Goal: Task Accomplishment & Management: Complete application form

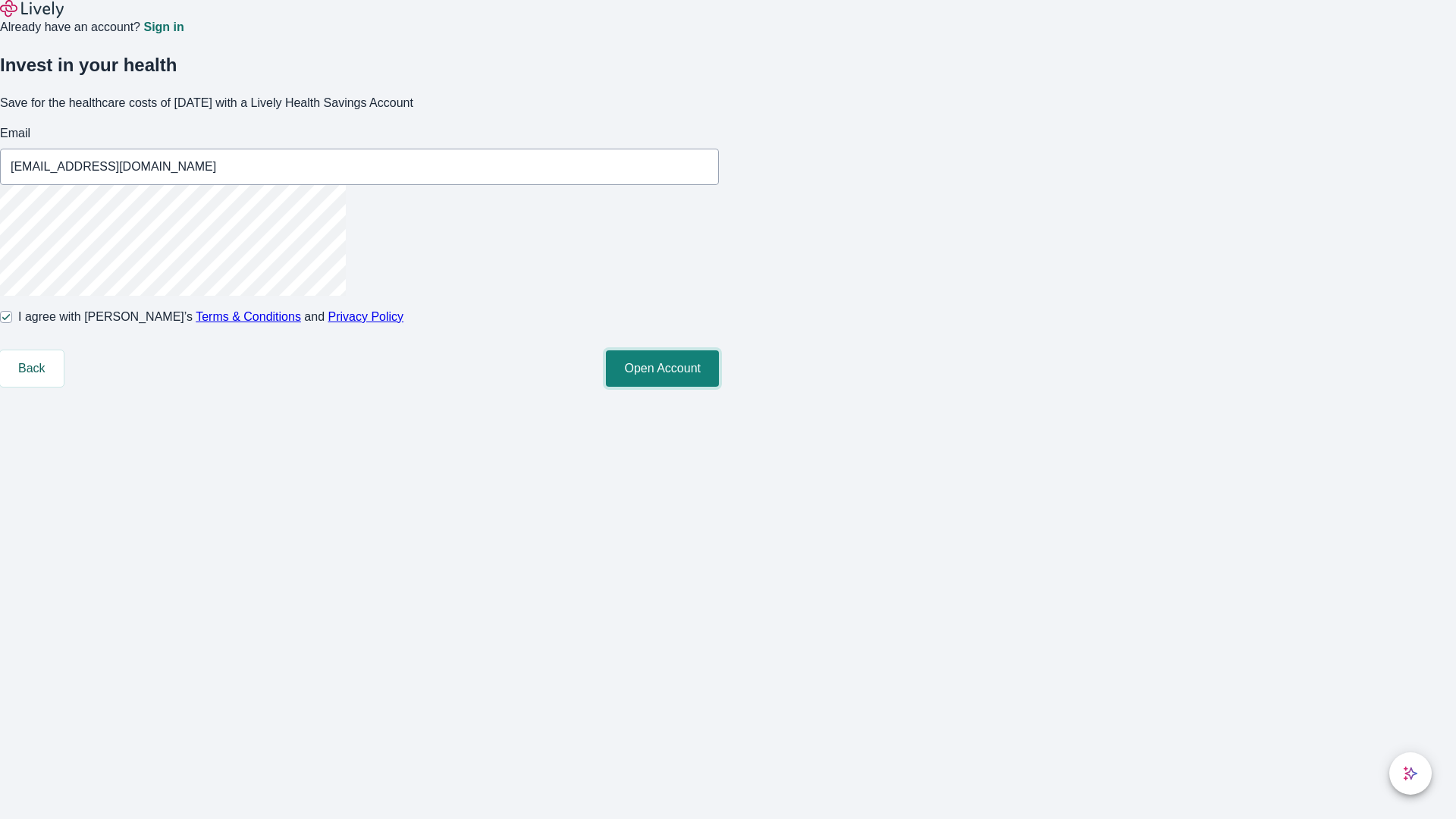
click at [719, 387] on button "Open Account" at bounding box center [662, 368] width 113 height 36
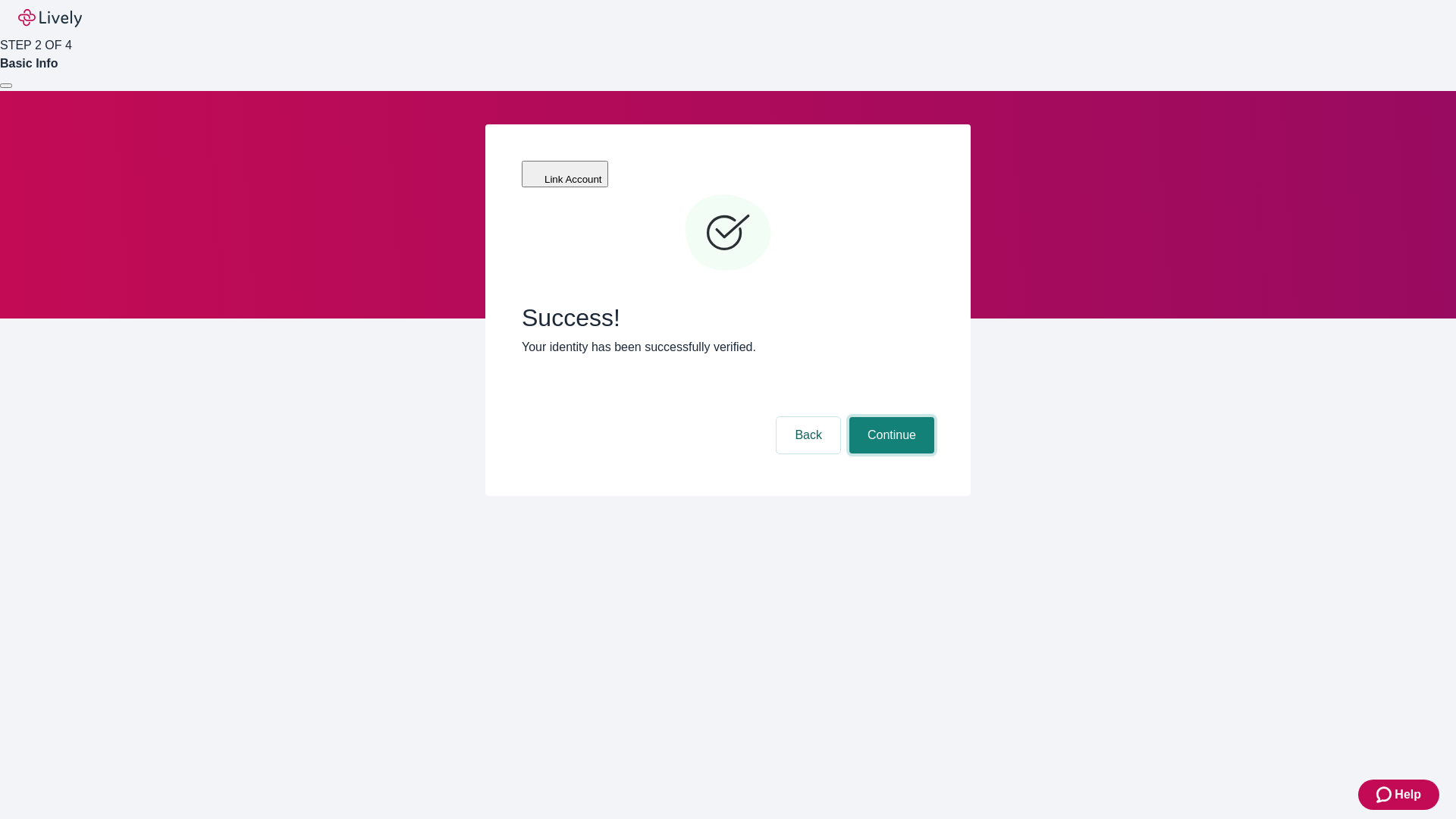
click at [889, 417] on button "Continue" at bounding box center [892, 435] width 85 height 36
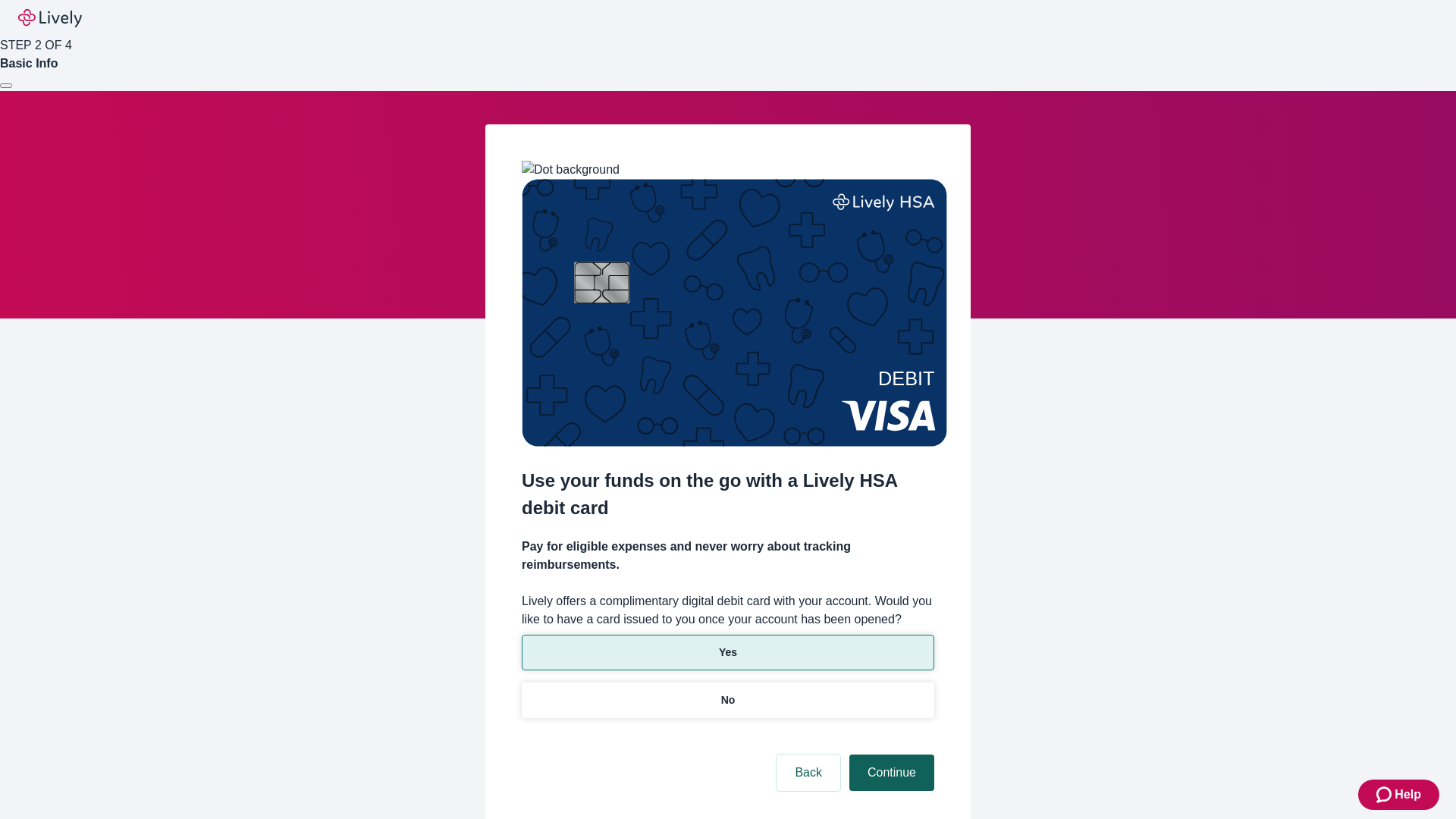
click at [728, 645] on p "Yes" at bounding box center [728, 653] width 18 height 16
click at [889, 754] on button "Continue" at bounding box center [892, 772] width 85 height 36
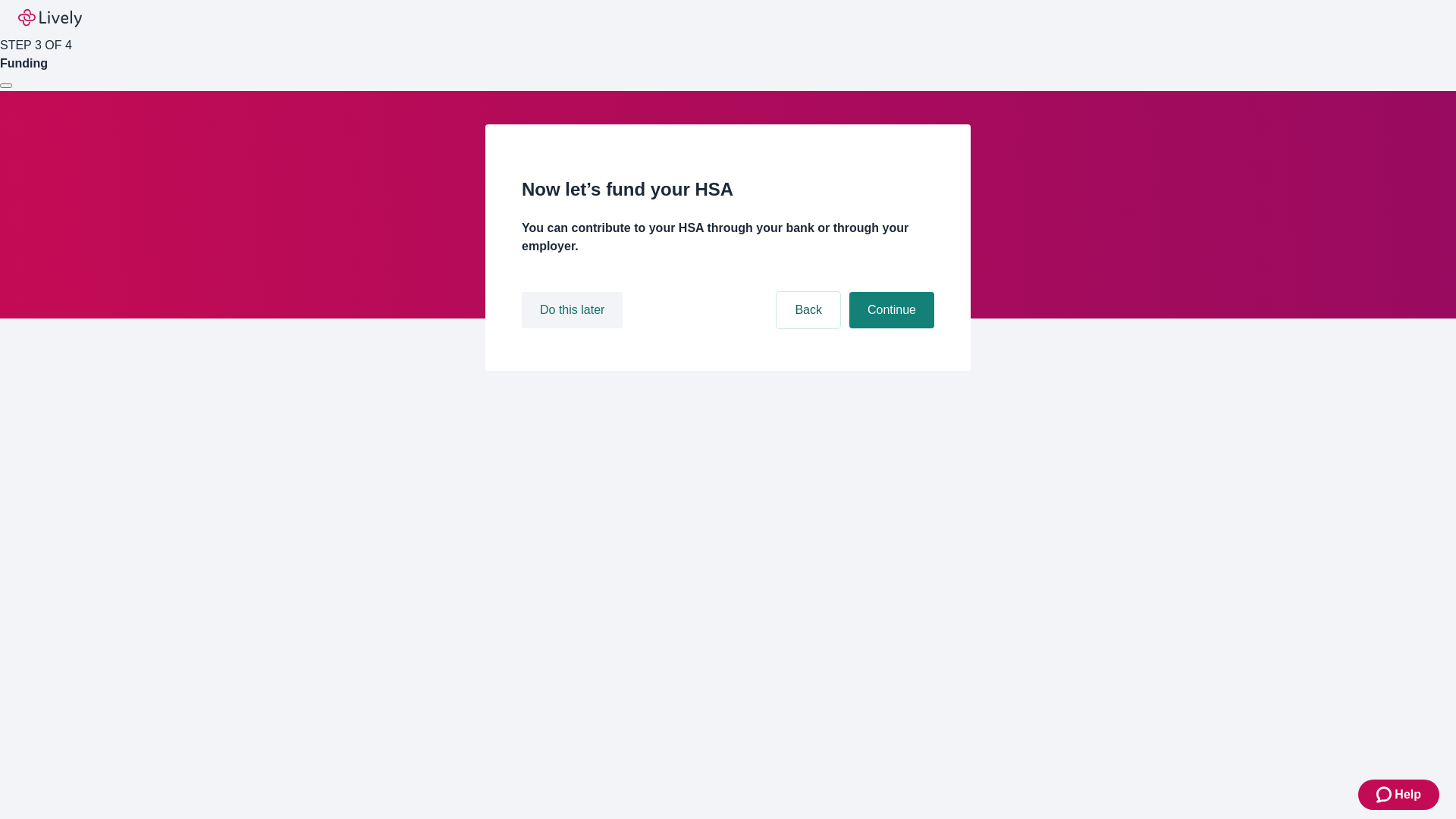
click at [574, 328] on button "Do this later" at bounding box center [572, 309] width 100 height 36
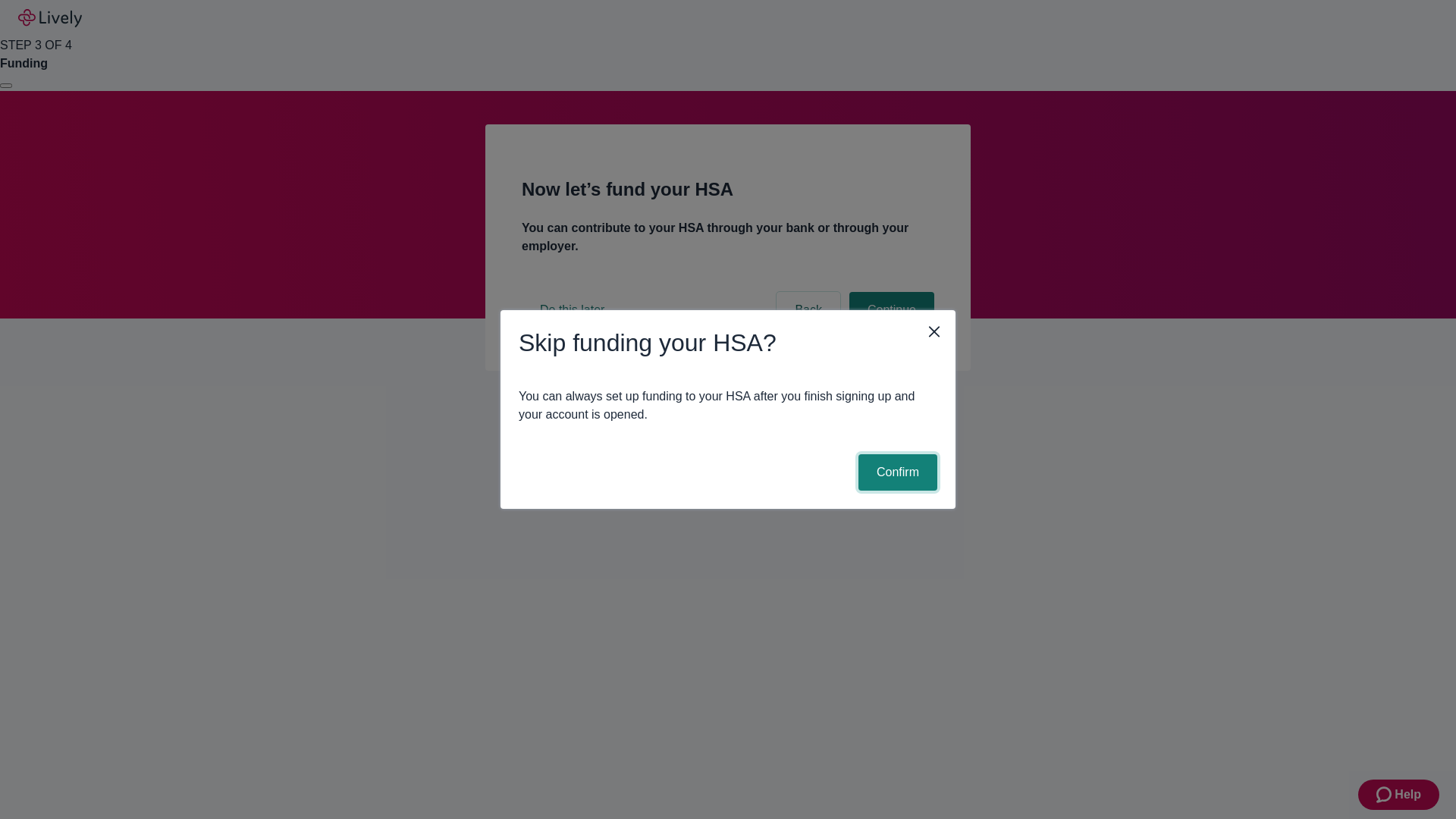
click at [896, 472] on button "Confirm" at bounding box center [898, 472] width 79 height 36
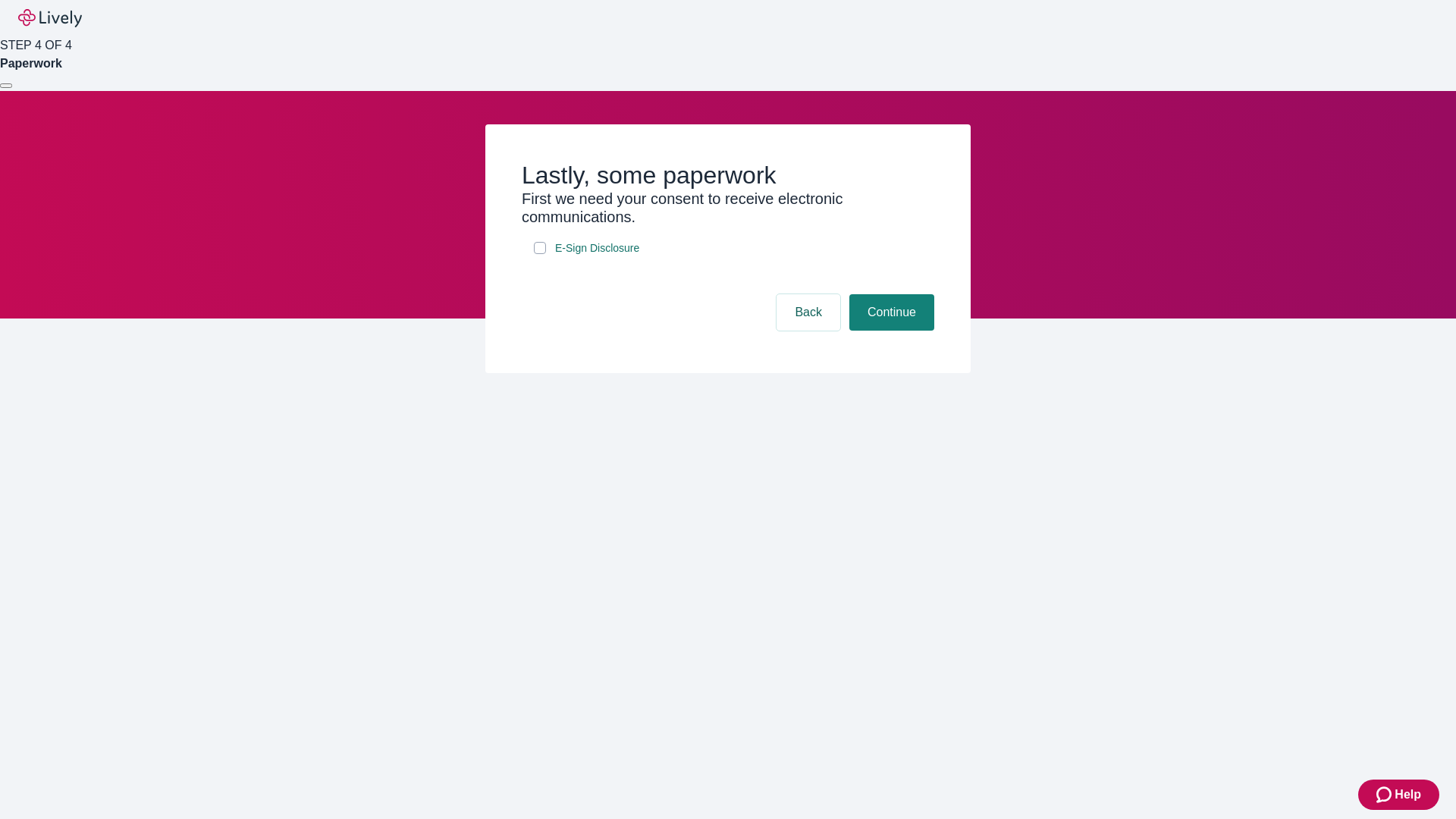
click at [539, 254] on input "E-Sign Disclosure" at bounding box center [539, 248] width 12 height 12
checkbox input "true"
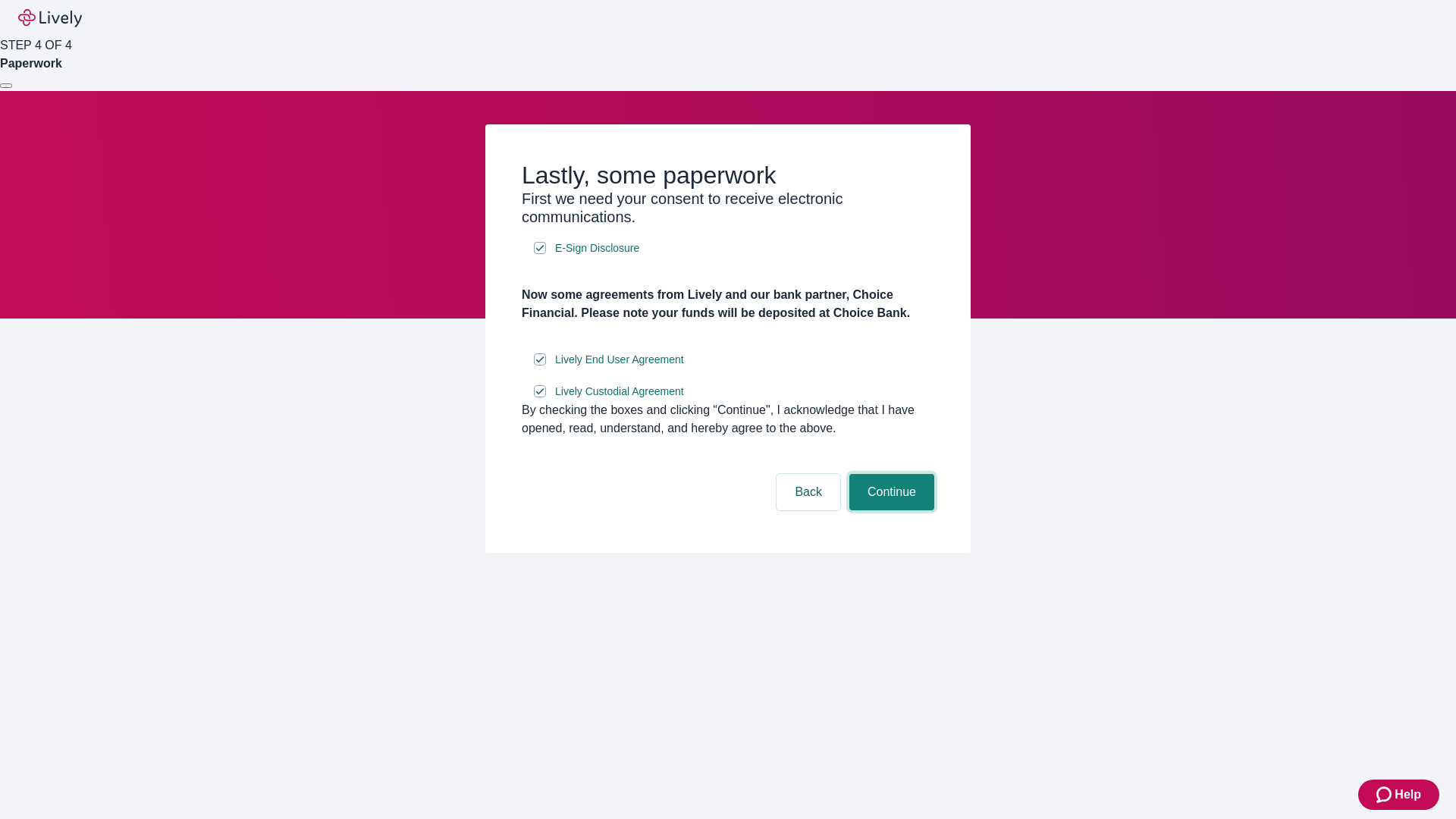
click at [889, 510] on button "Continue" at bounding box center [892, 491] width 85 height 36
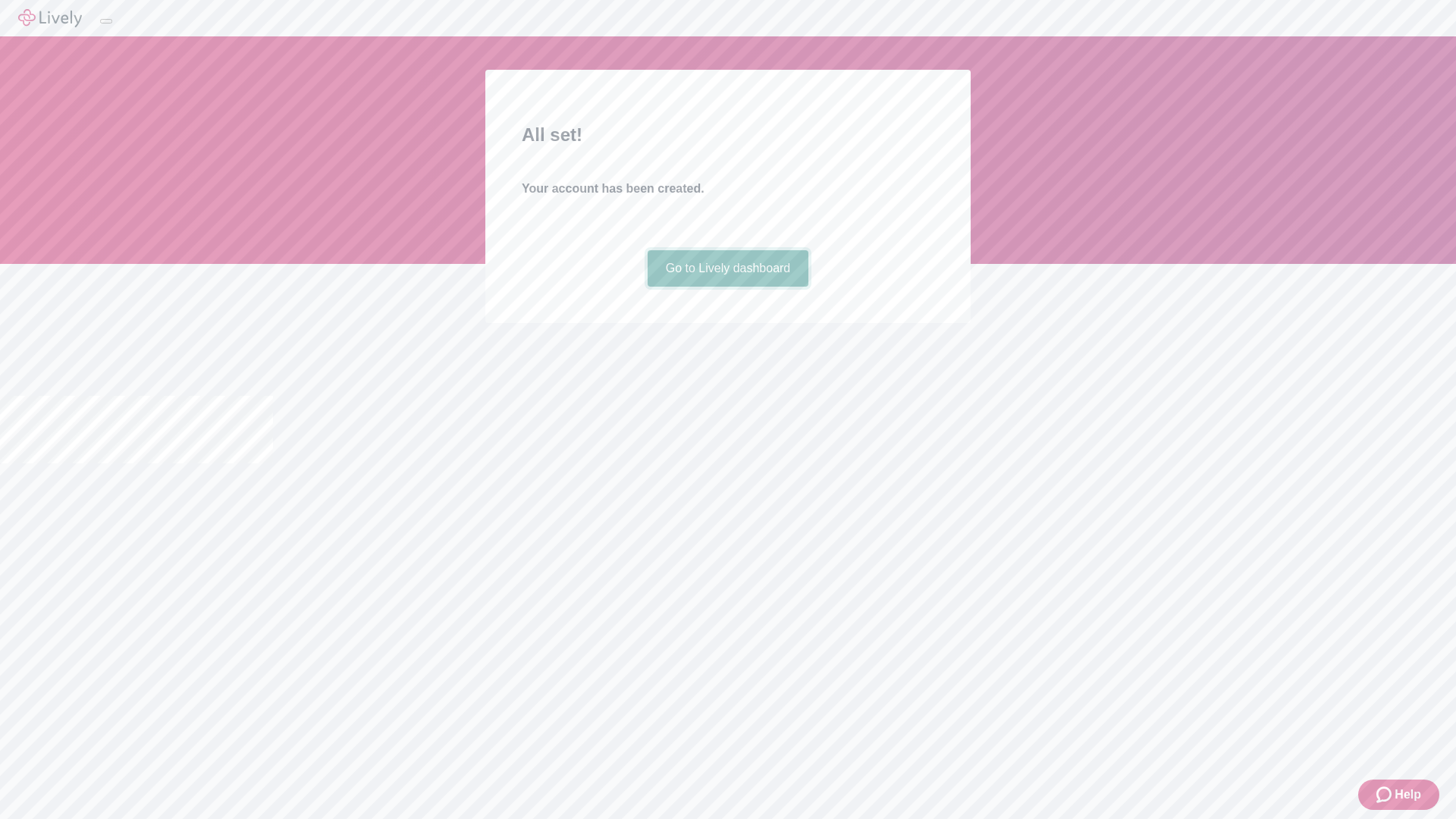
click at [728, 286] on link "Go to Lively dashboard" at bounding box center [728, 268] width 161 height 36
